Goal: Entertainment & Leisure: Consume media (video, audio)

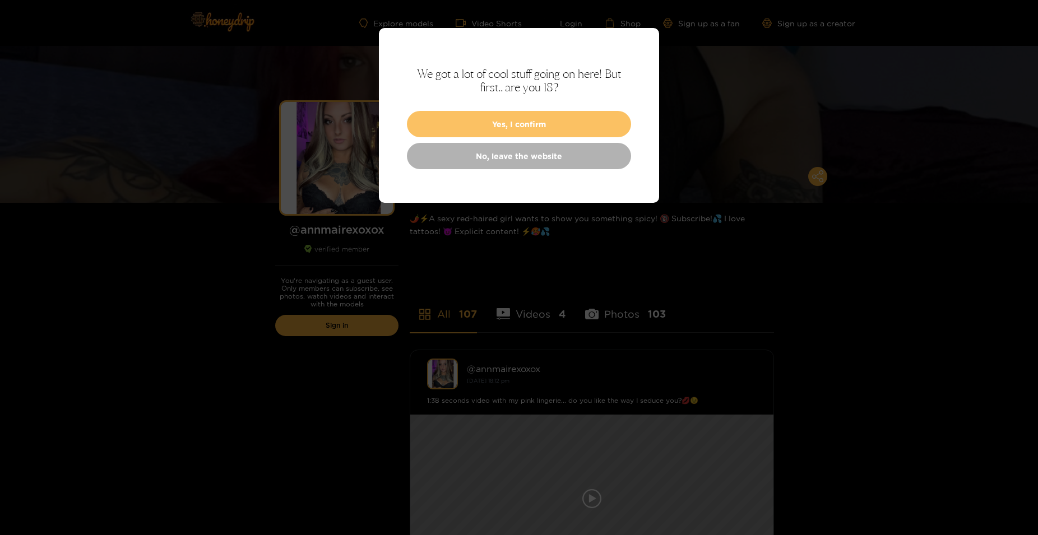
click at [522, 123] on button "Yes, I confirm" at bounding box center [519, 124] width 224 height 26
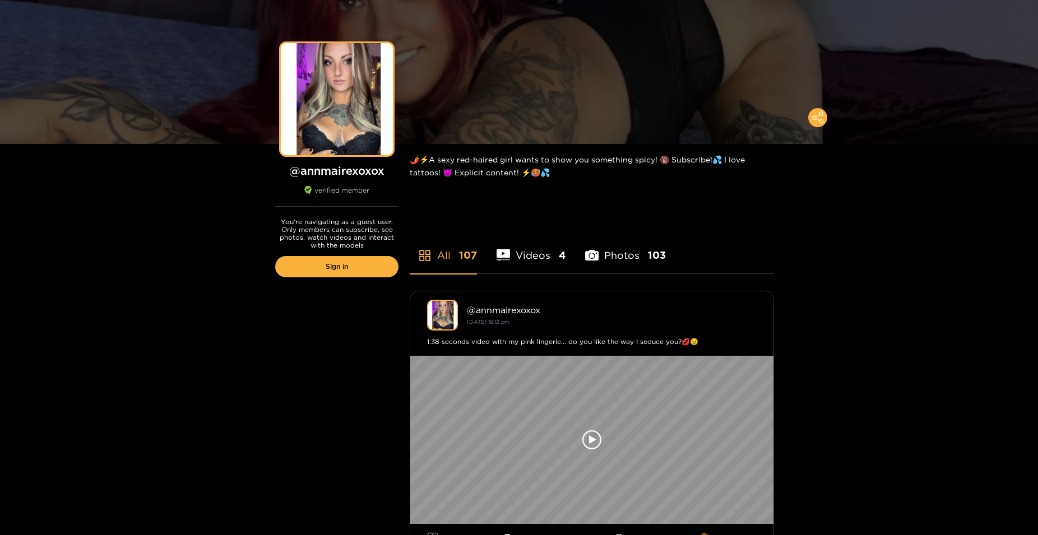
scroll to position [171, 0]
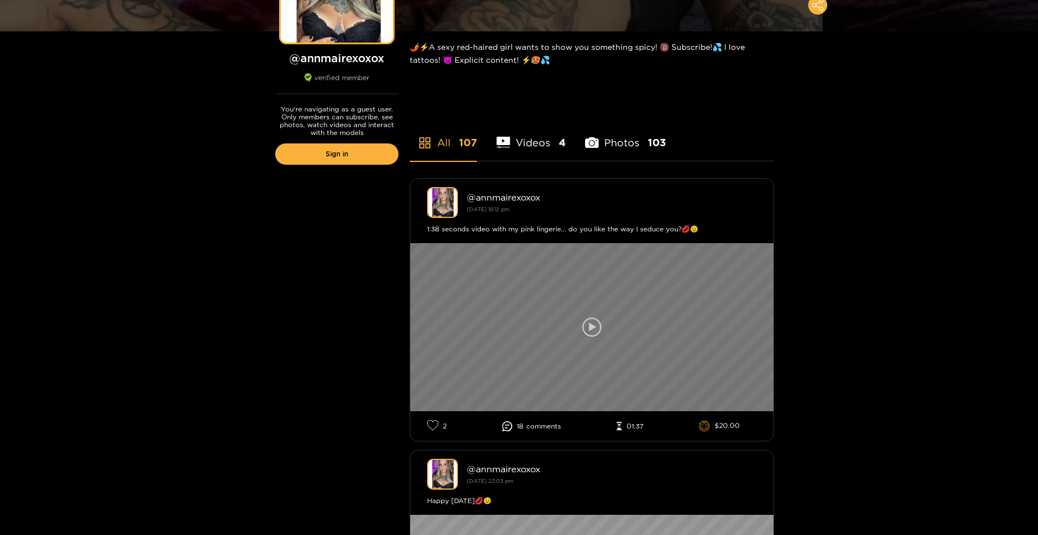
click at [589, 330] on icon at bounding box center [592, 327] width 7 height 8
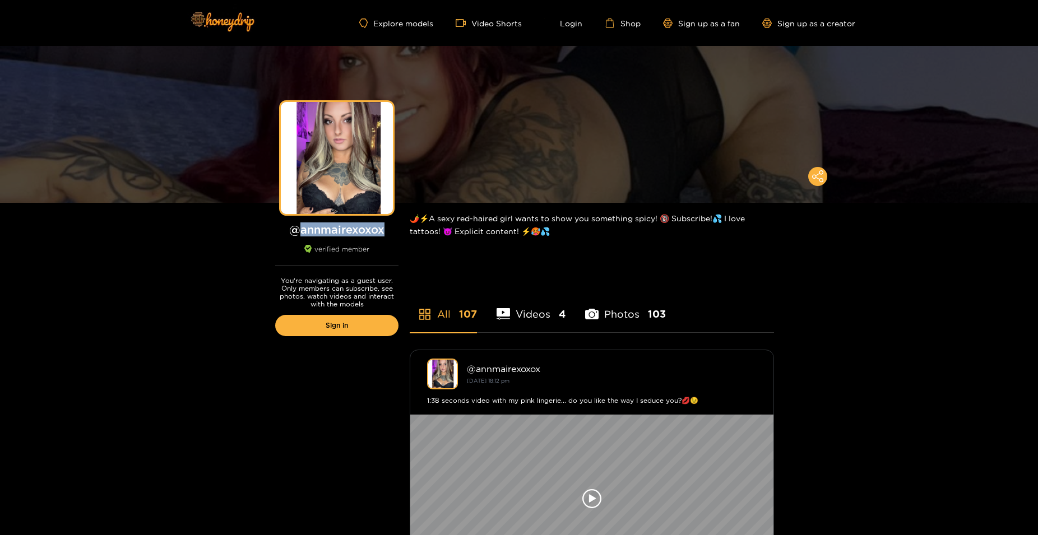
drag, startPoint x: 363, startPoint y: 229, endPoint x: 303, endPoint y: 232, distance: 60.6
click at [303, 232] on h1 "@ annmairexoxox" at bounding box center [336, 229] width 123 height 14
copy h1 "annmairexoxox"
click at [545, 311] on li "Videos 4" at bounding box center [531, 307] width 69 height 50
